Goal: Task Accomplishment & Management: Manage account settings

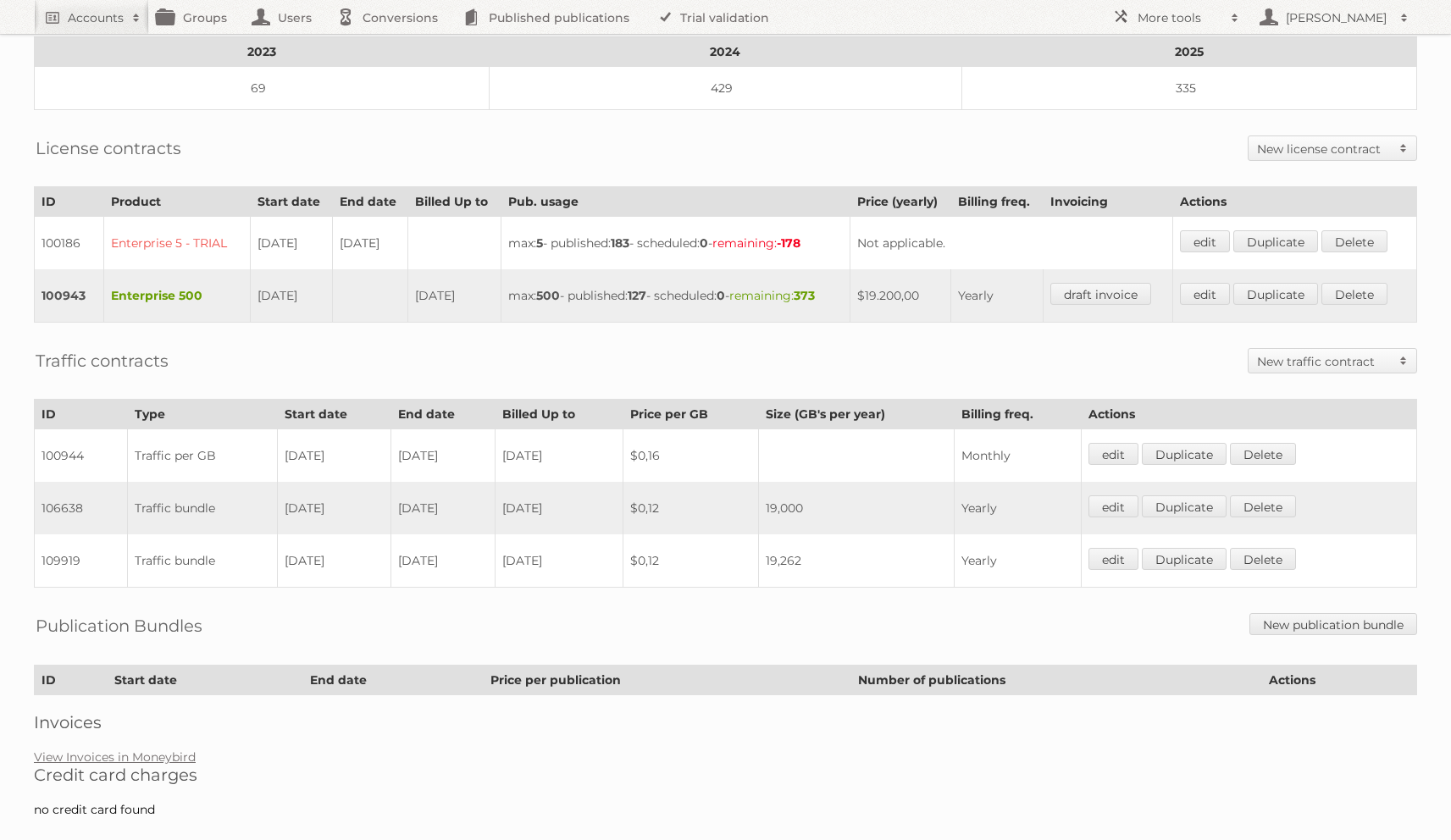
scroll to position [307, 0]
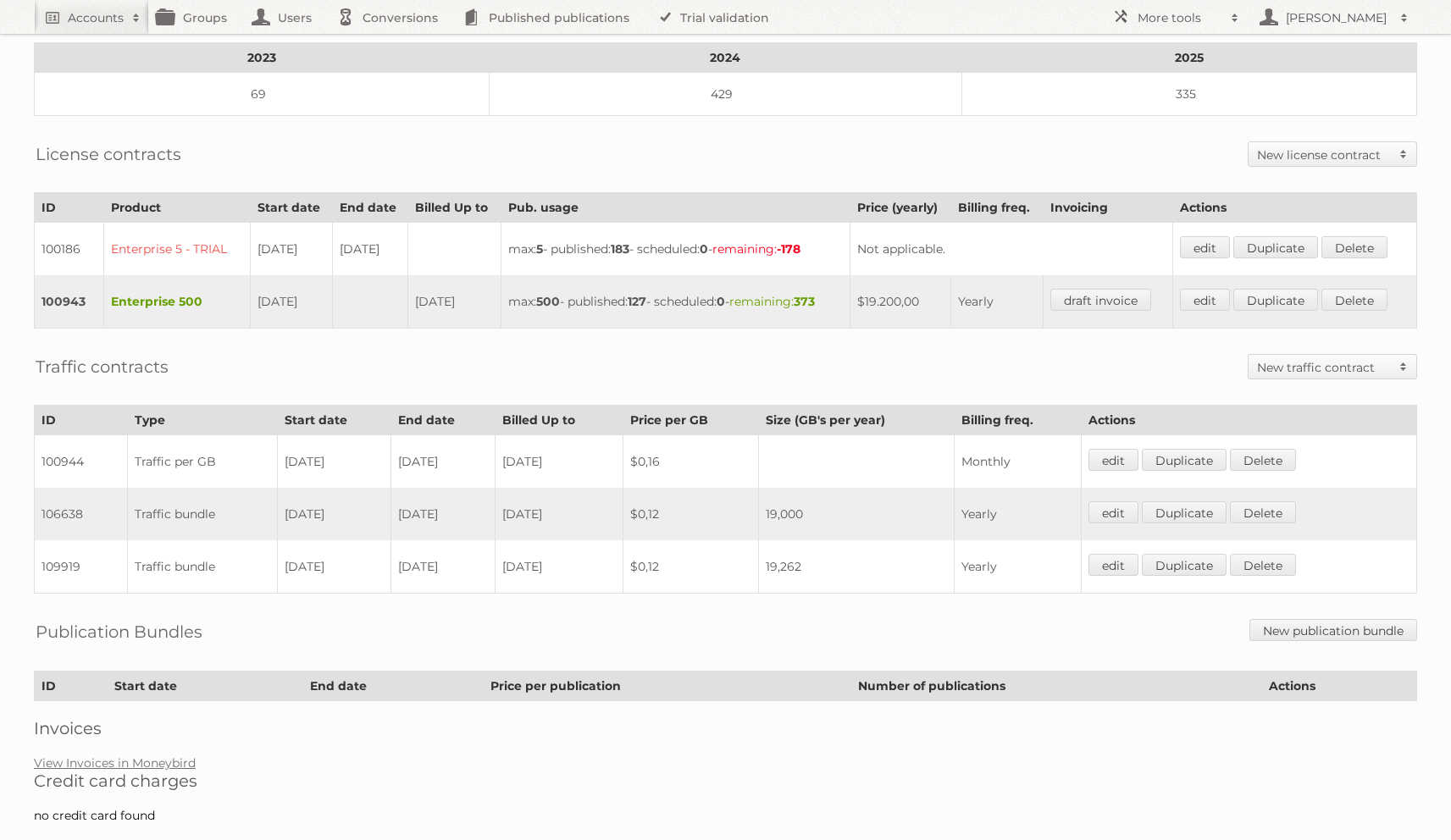
scroll to position [318, 0]
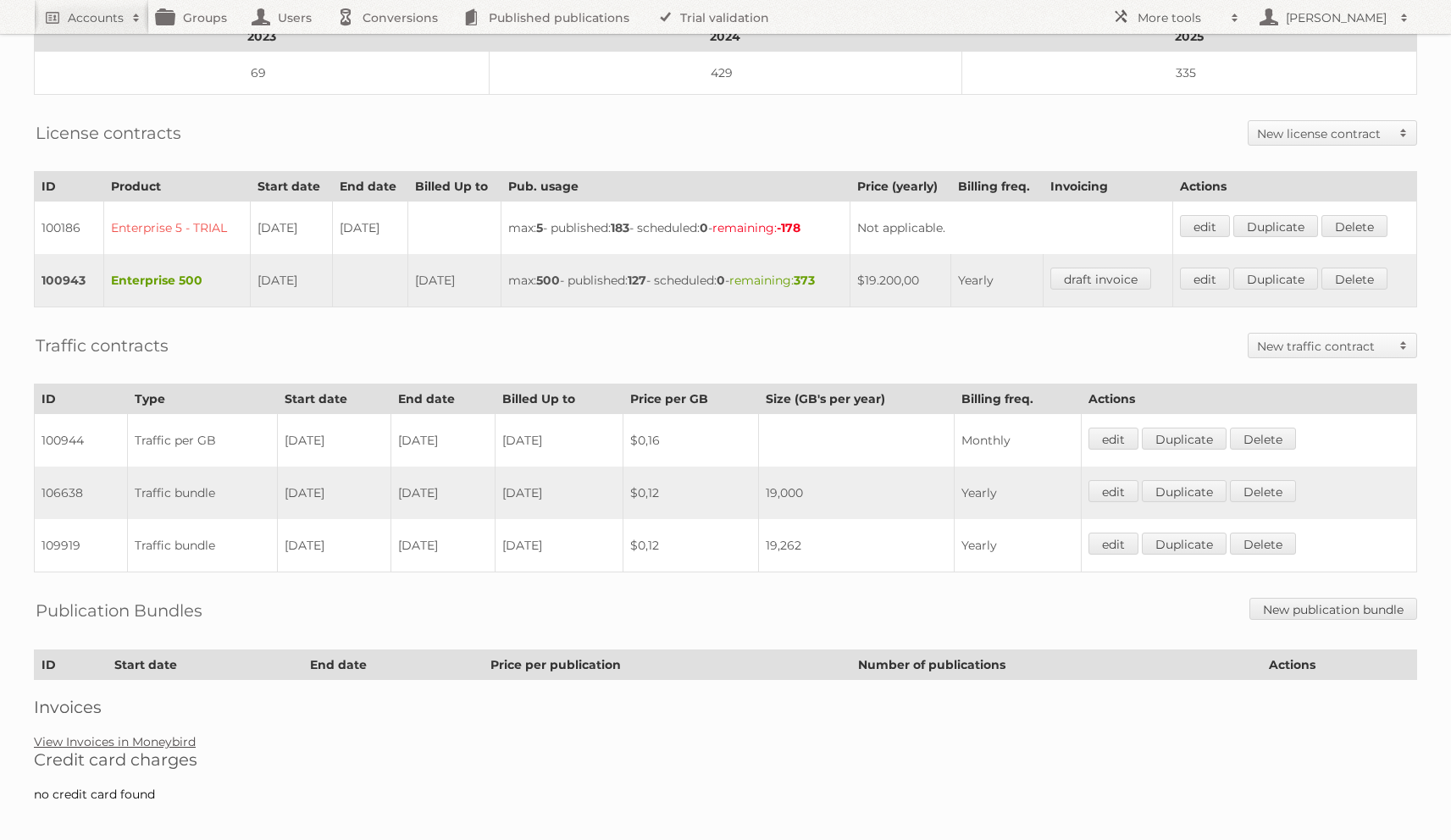
click at [125, 734] on link "View Invoices in Moneybird" at bounding box center [115, 741] width 161 height 15
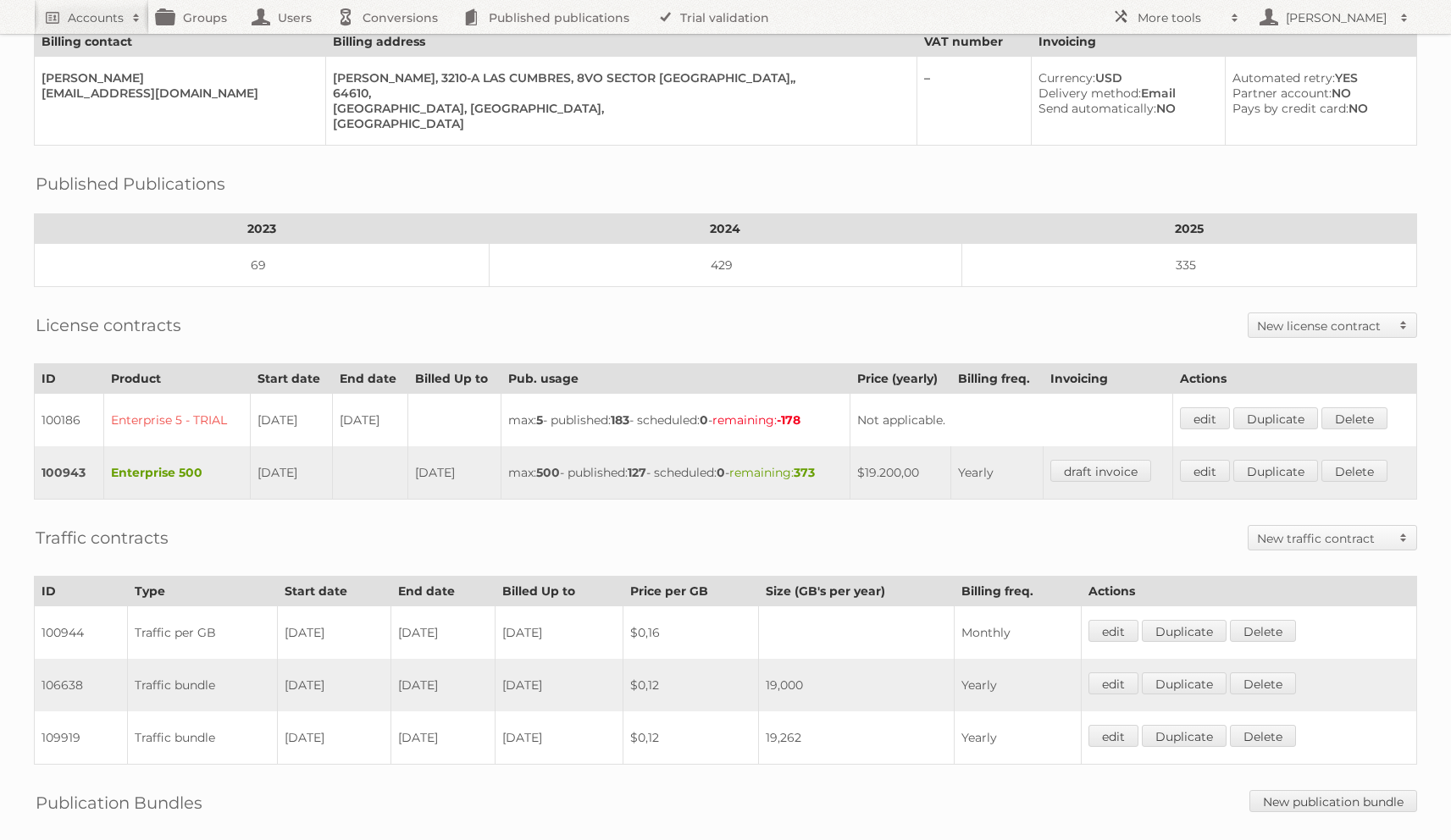
scroll to position [132, 0]
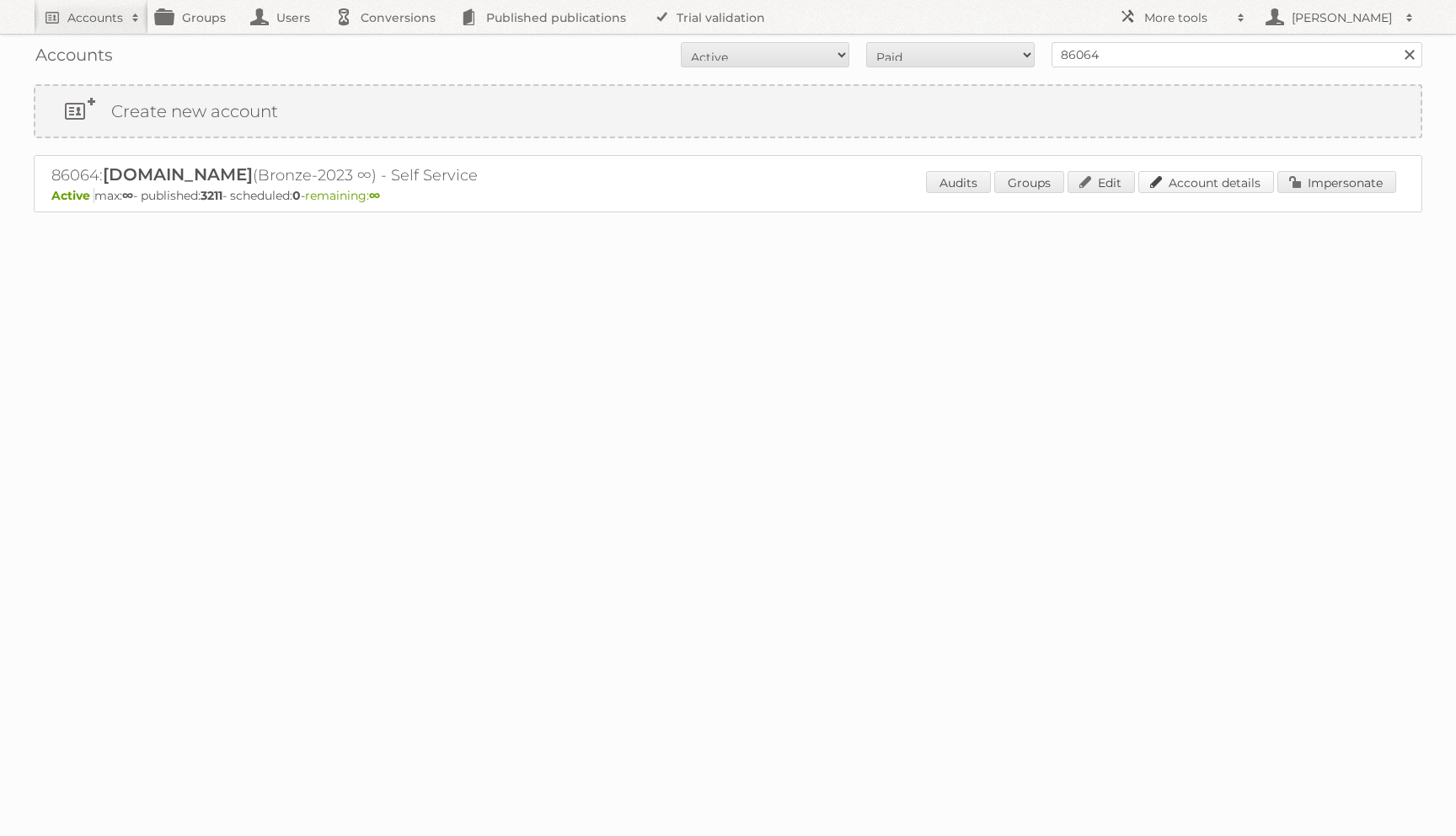
click at [1190, 184] on link "Account details" at bounding box center [1206, 182] width 135 height 22
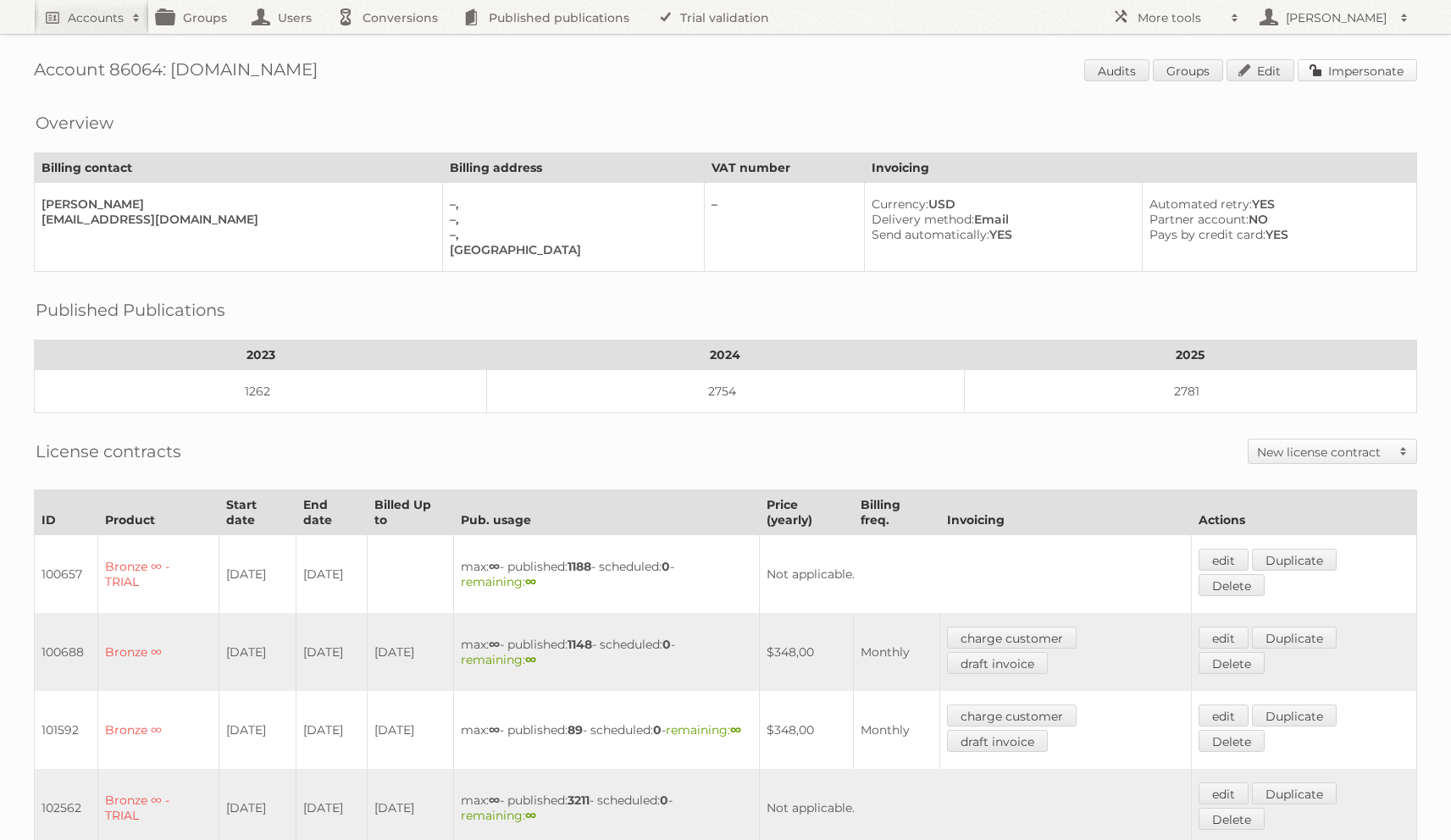
click at [1314, 71] on link "Impersonate" at bounding box center [1357, 70] width 119 height 22
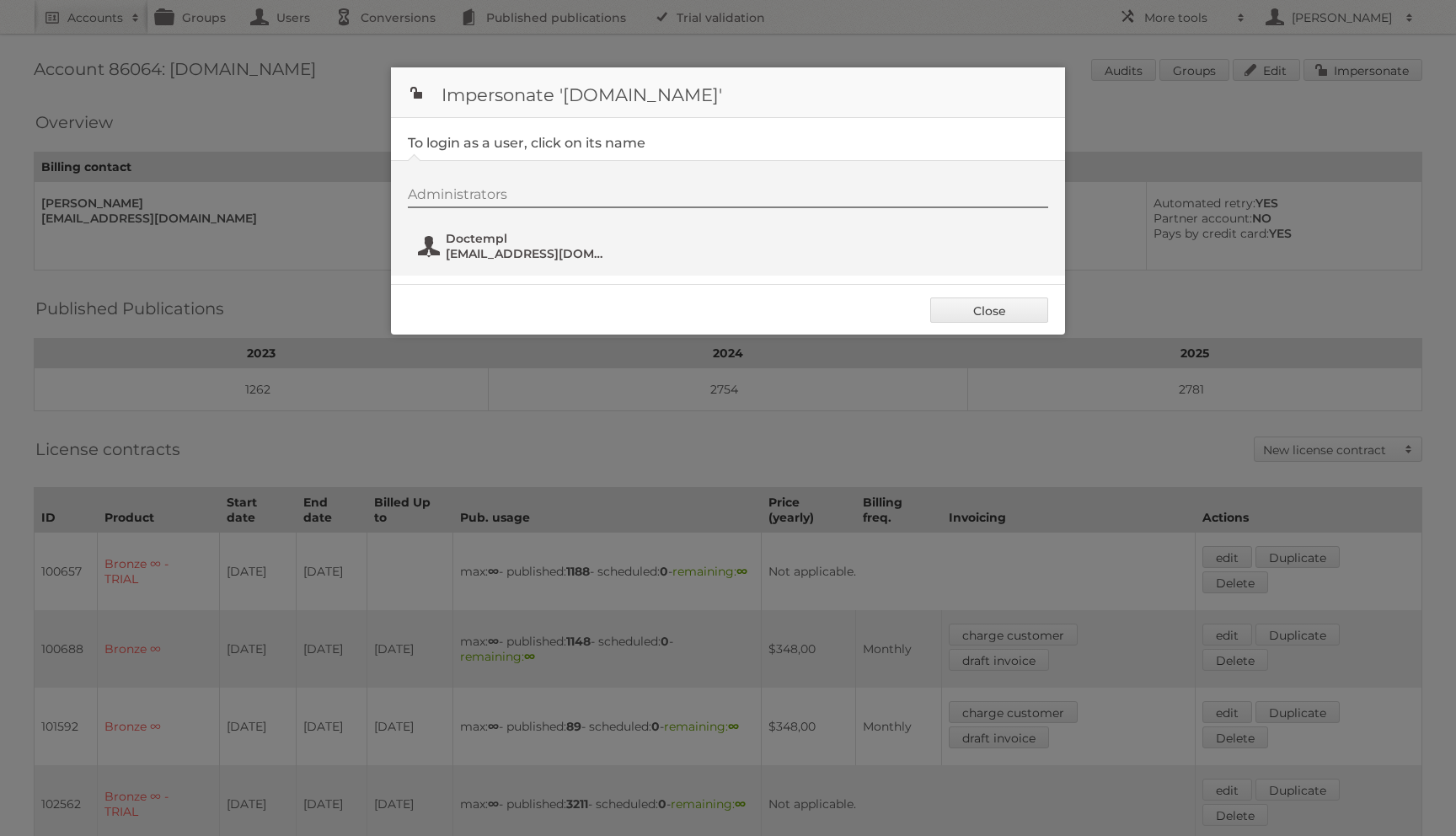
click at [478, 233] on span "Doctempl" at bounding box center [527, 238] width 163 height 15
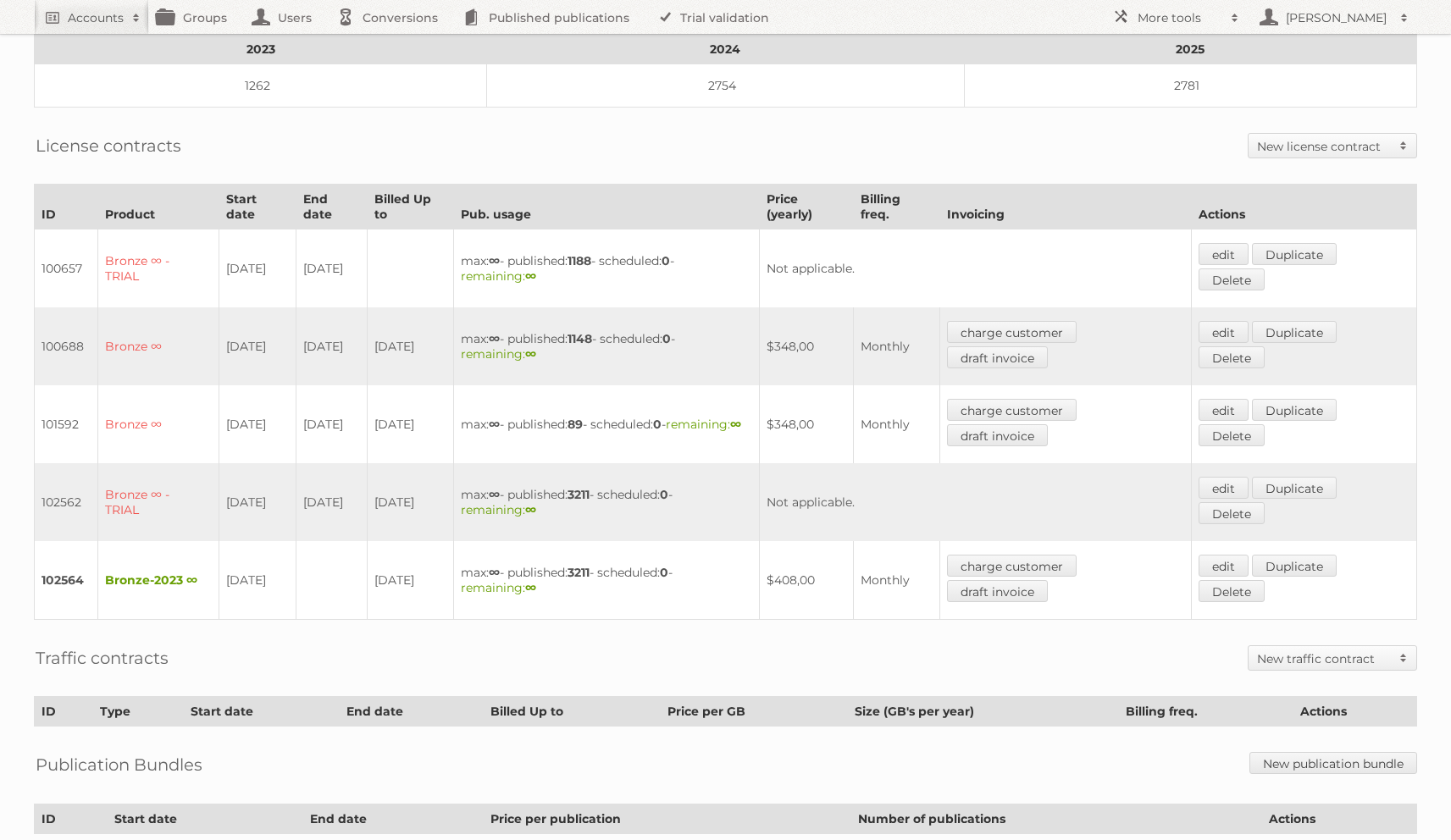
scroll to position [328, 0]
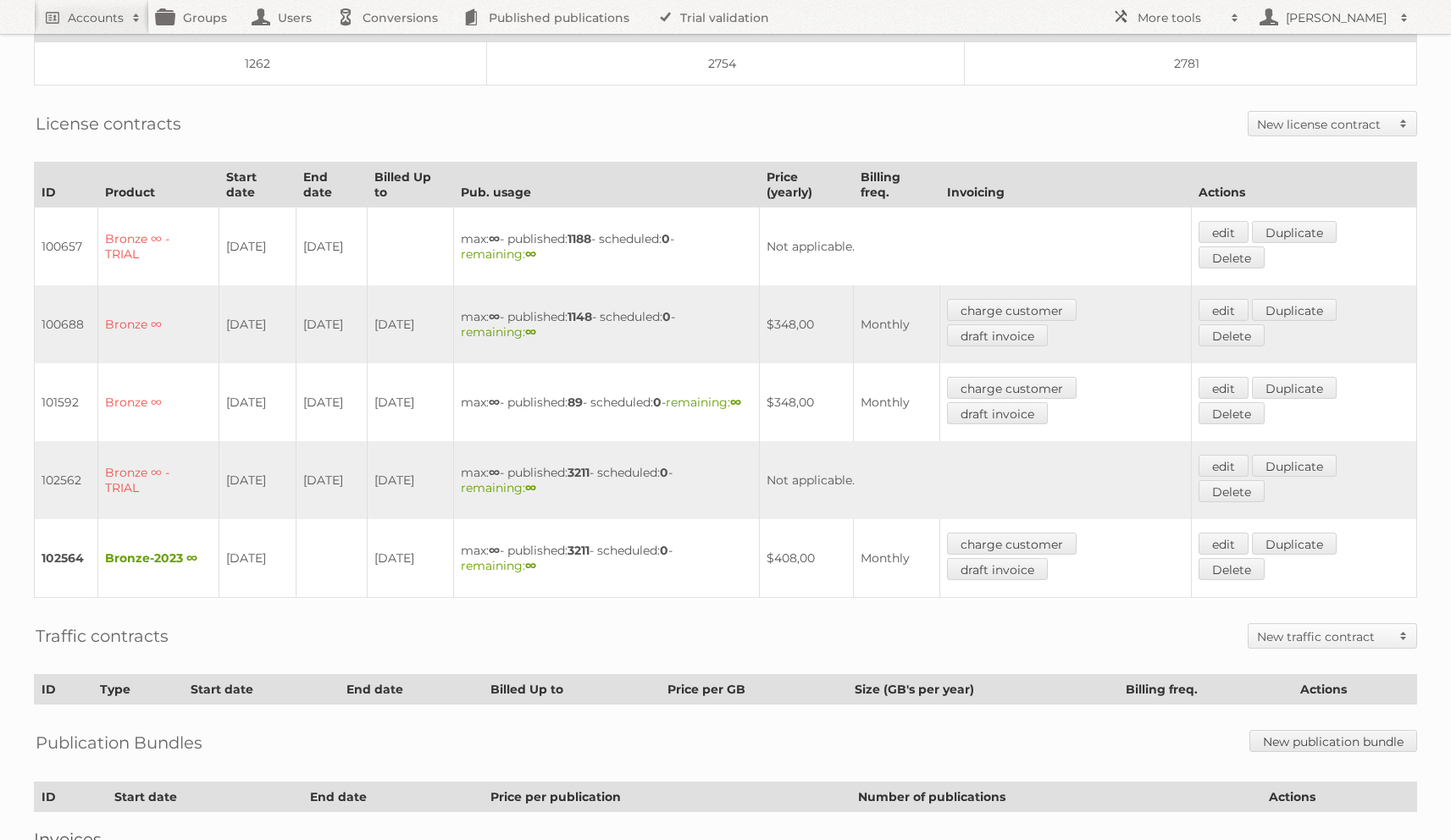
drag, startPoint x: 242, startPoint y: 315, endPoint x: 256, endPoint y: 308, distance: 15.7
click at [256, 308] on td "27-06-2023" at bounding box center [258, 324] width 77 height 78
drag, startPoint x: 317, startPoint y: 308, endPoint x: 340, endPoint y: 308, distance: 23.0
click at [340, 308] on td "26-08-2023" at bounding box center [332, 324] width 71 height 78
drag, startPoint x: 249, startPoint y: 365, endPoint x: 261, endPoint y: 364, distance: 12.0
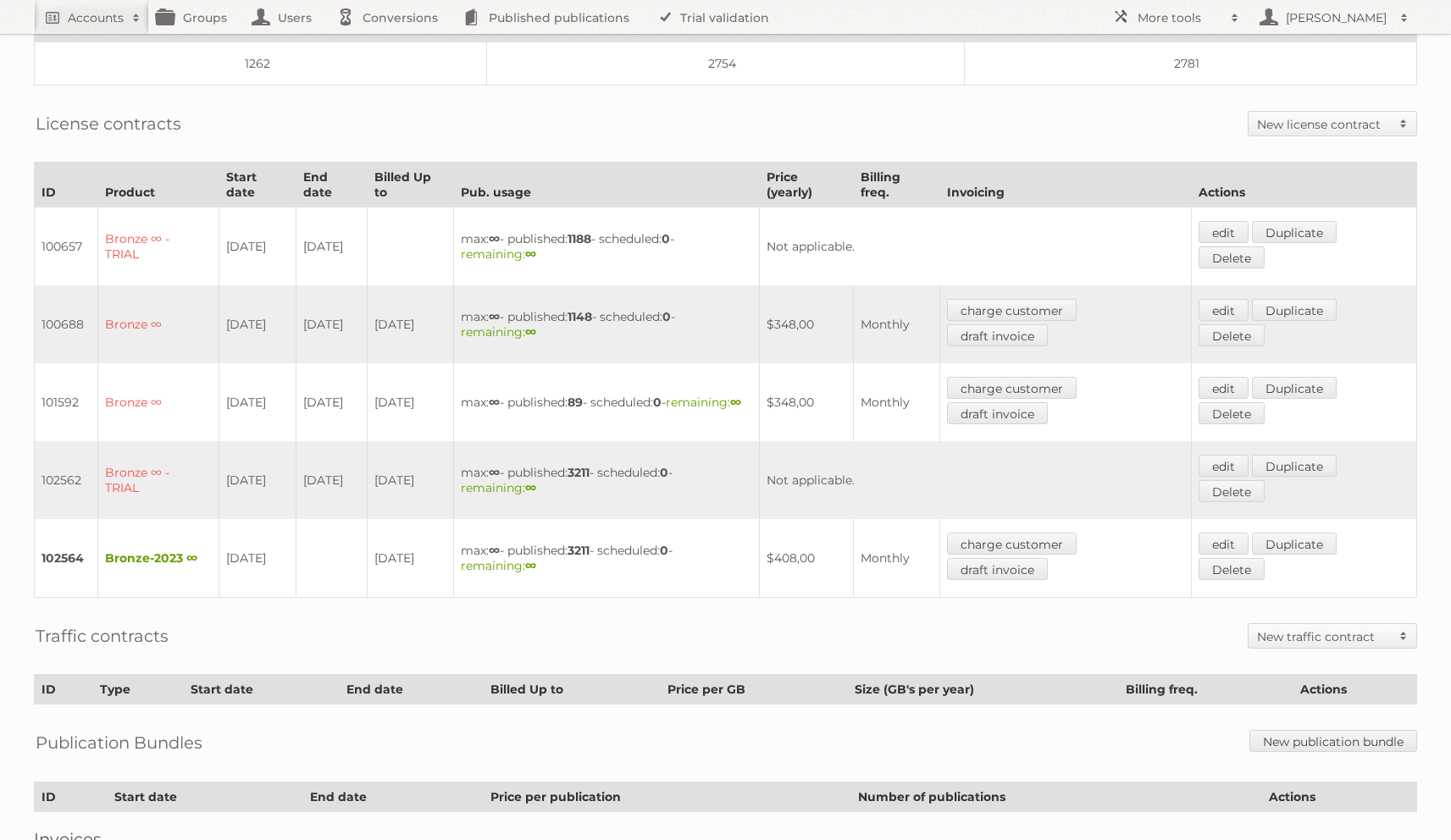
click at [261, 364] on td "02-09-2023" at bounding box center [258, 402] width 77 height 78
drag, startPoint x: 314, startPoint y: 377, endPoint x: 343, endPoint y: 377, distance: 29.0
click at [343, 377] on td "01-11-2023" at bounding box center [332, 402] width 71 height 78
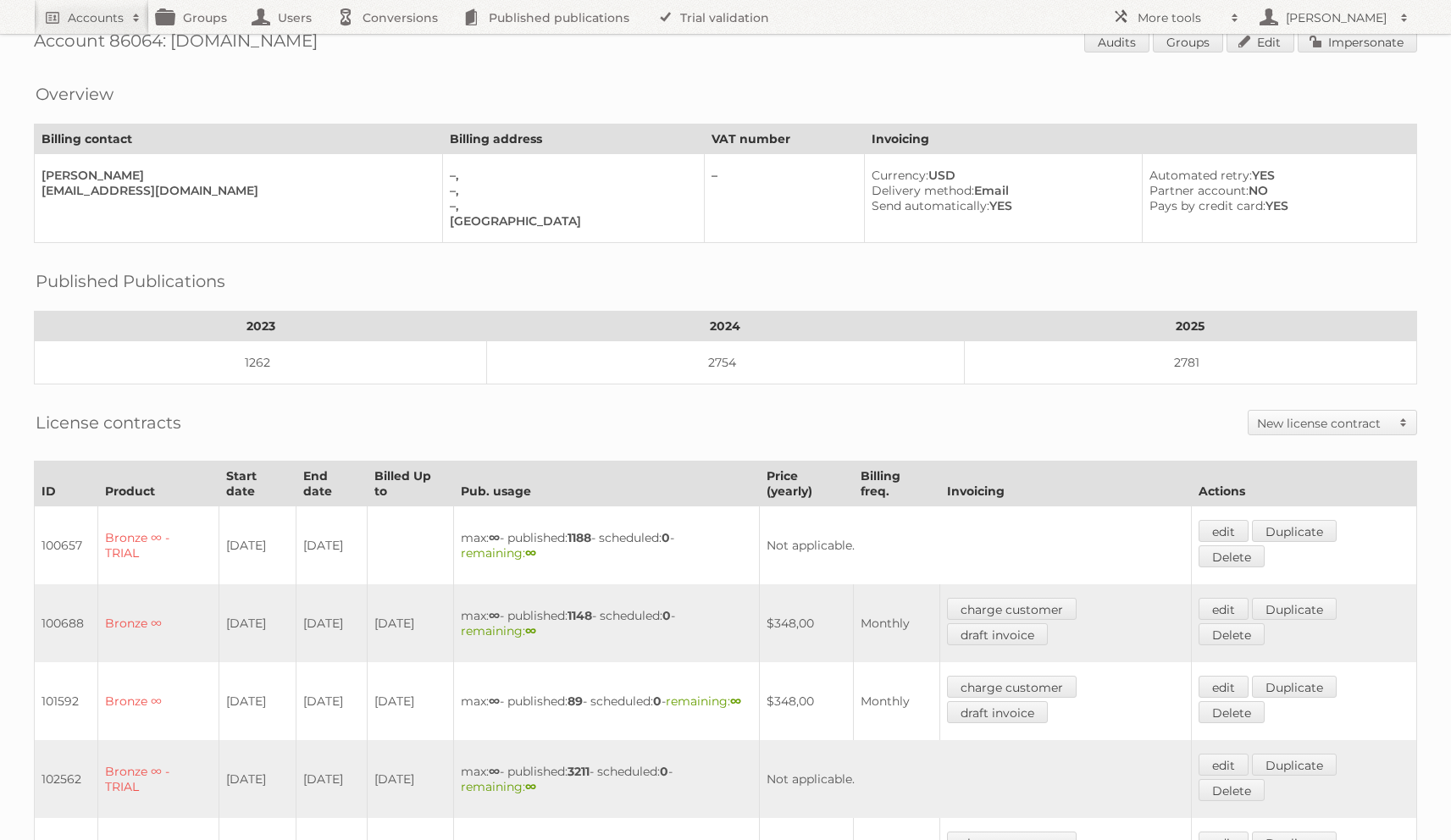
scroll to position [0, 0]
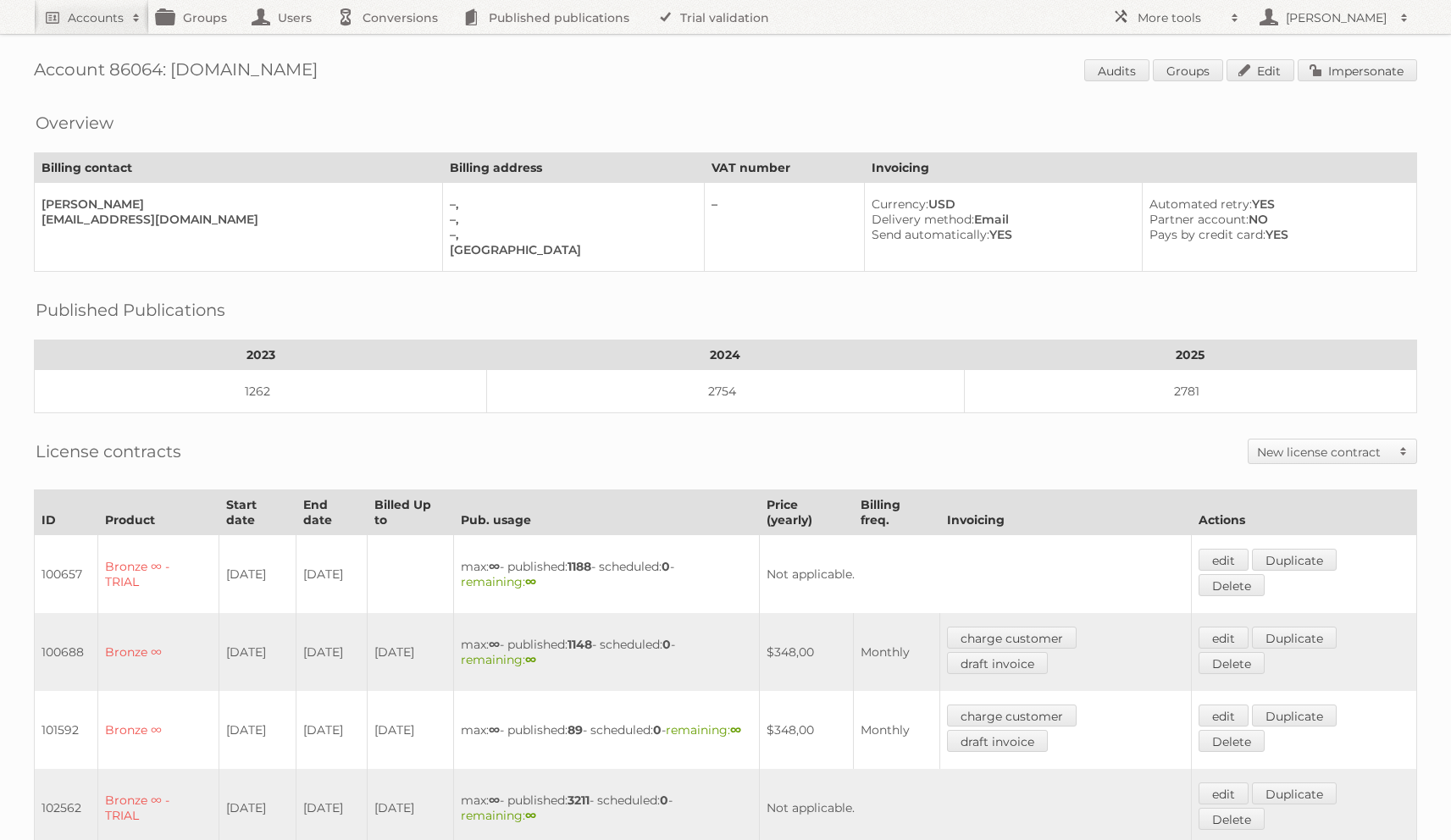
drag, startPoint x: 174, startPoint y: 74, endPoint x: 382, endPoint y: 82, distance: 208.2
click at [382, 82] on h1 "Account 86064: [DOMAIN_NAME] Audits Groups Edit Impersonate" at bounding box center [726, 72] width 1383 height 25
copy h1 "[DOMAIN_NAME]"
